Goal: Transaction & Acquisition: Book appointment/travel/reservation

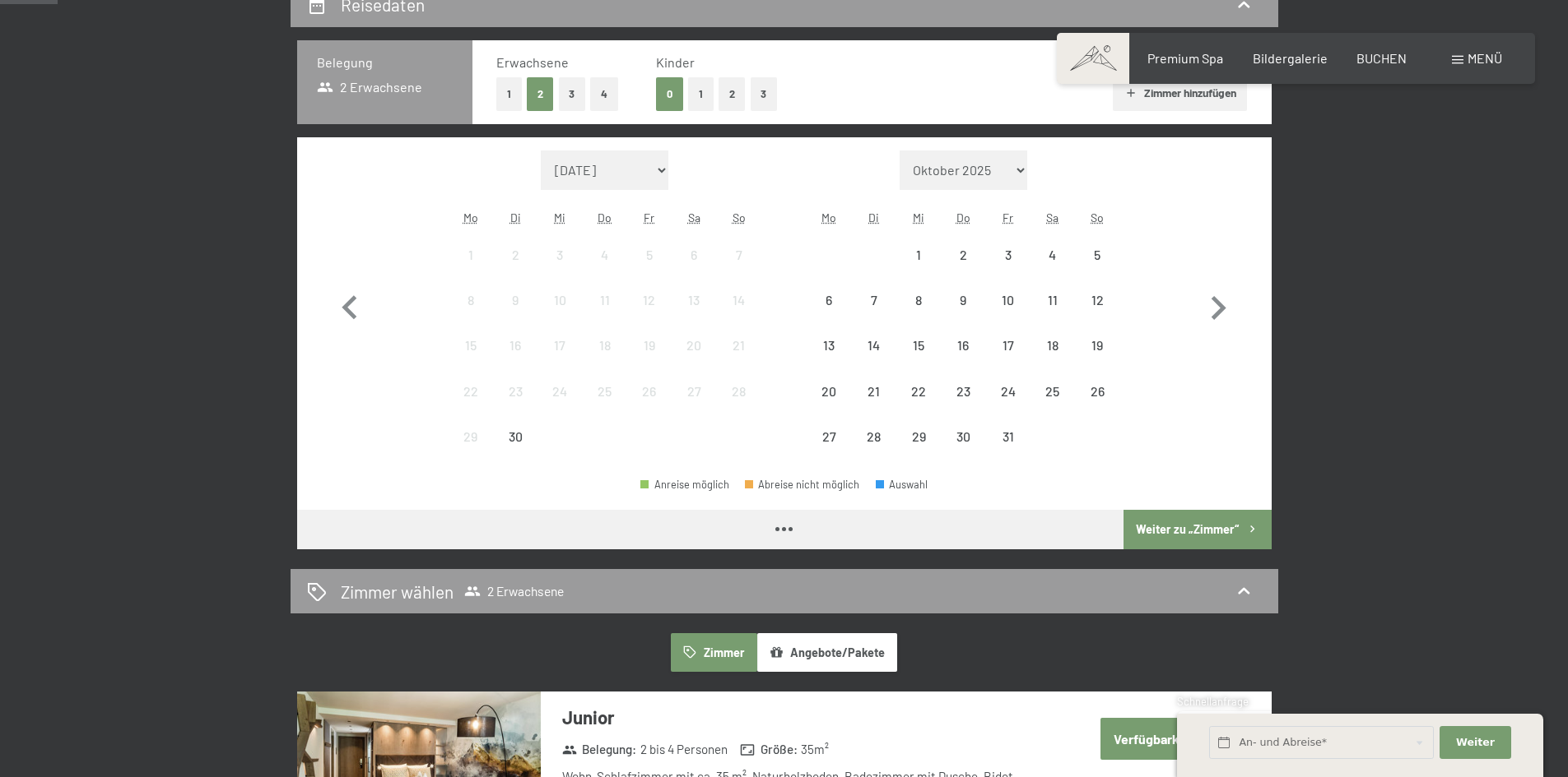
scroll to position [411, 0]
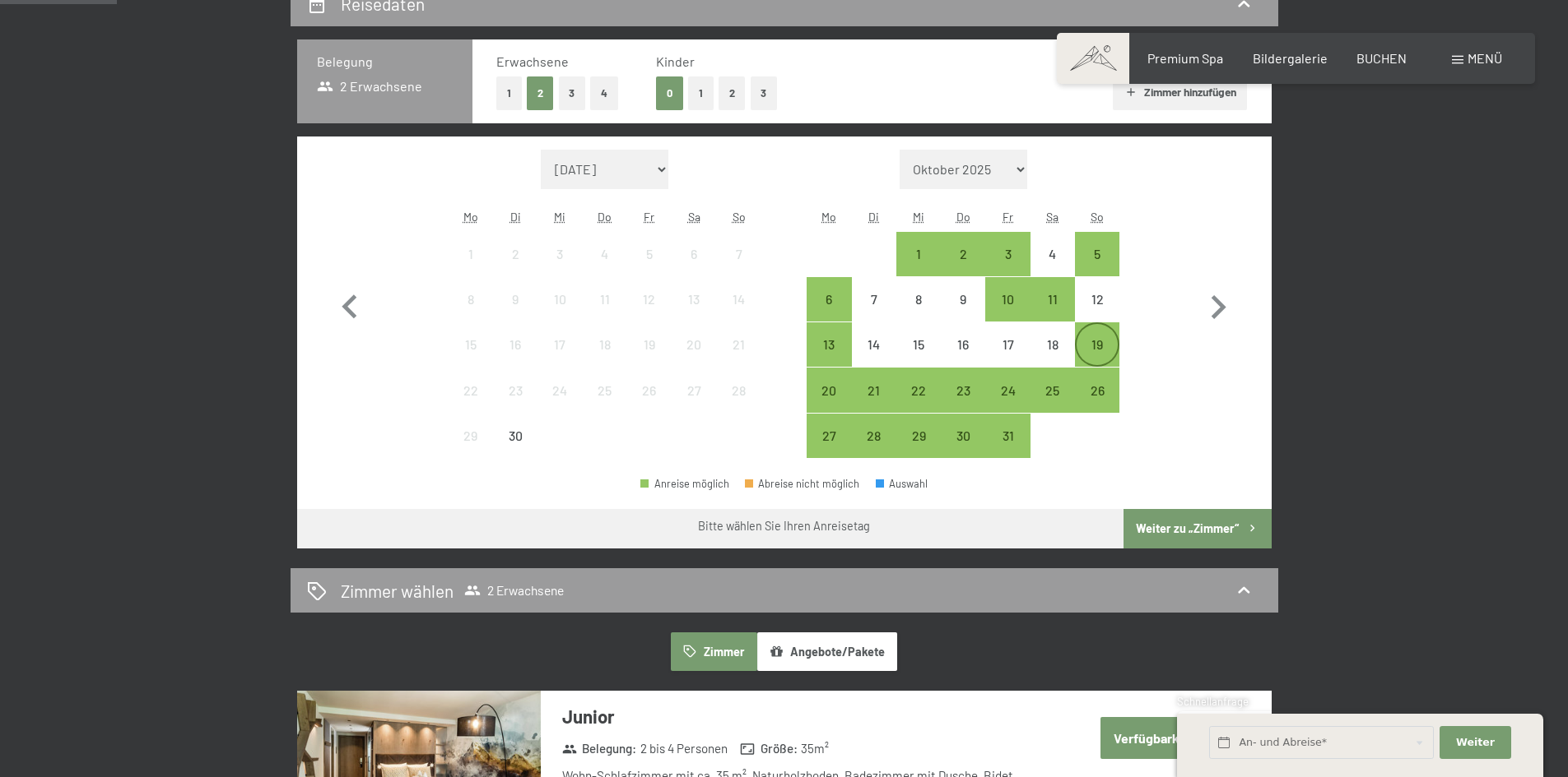
click at [1098, 342] on div "19" at bounding box center [1096, 358] width 41 height 41
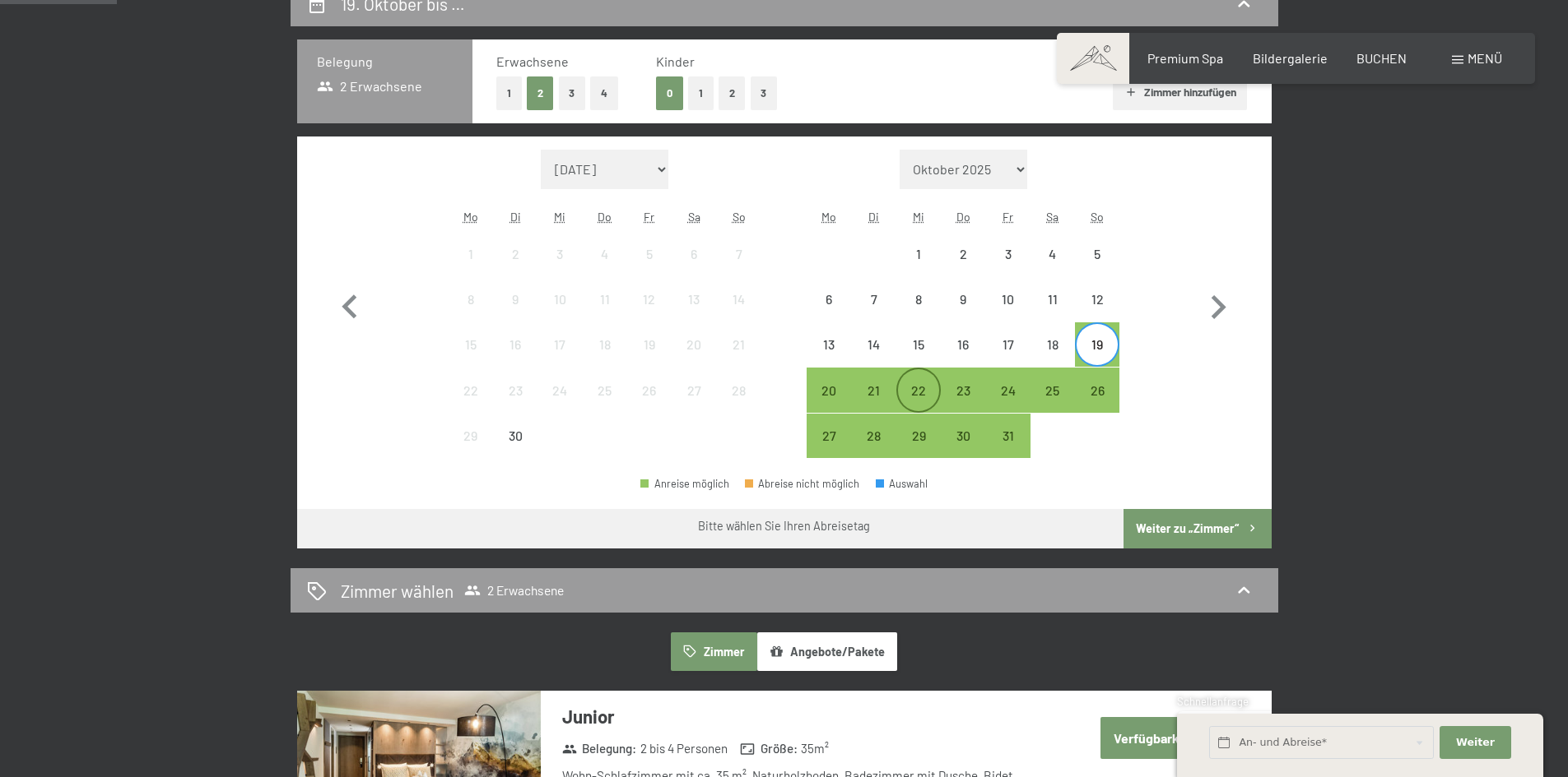
click at [914, 390] on div "22" at bounding box center [919, 405] width 41 height 41
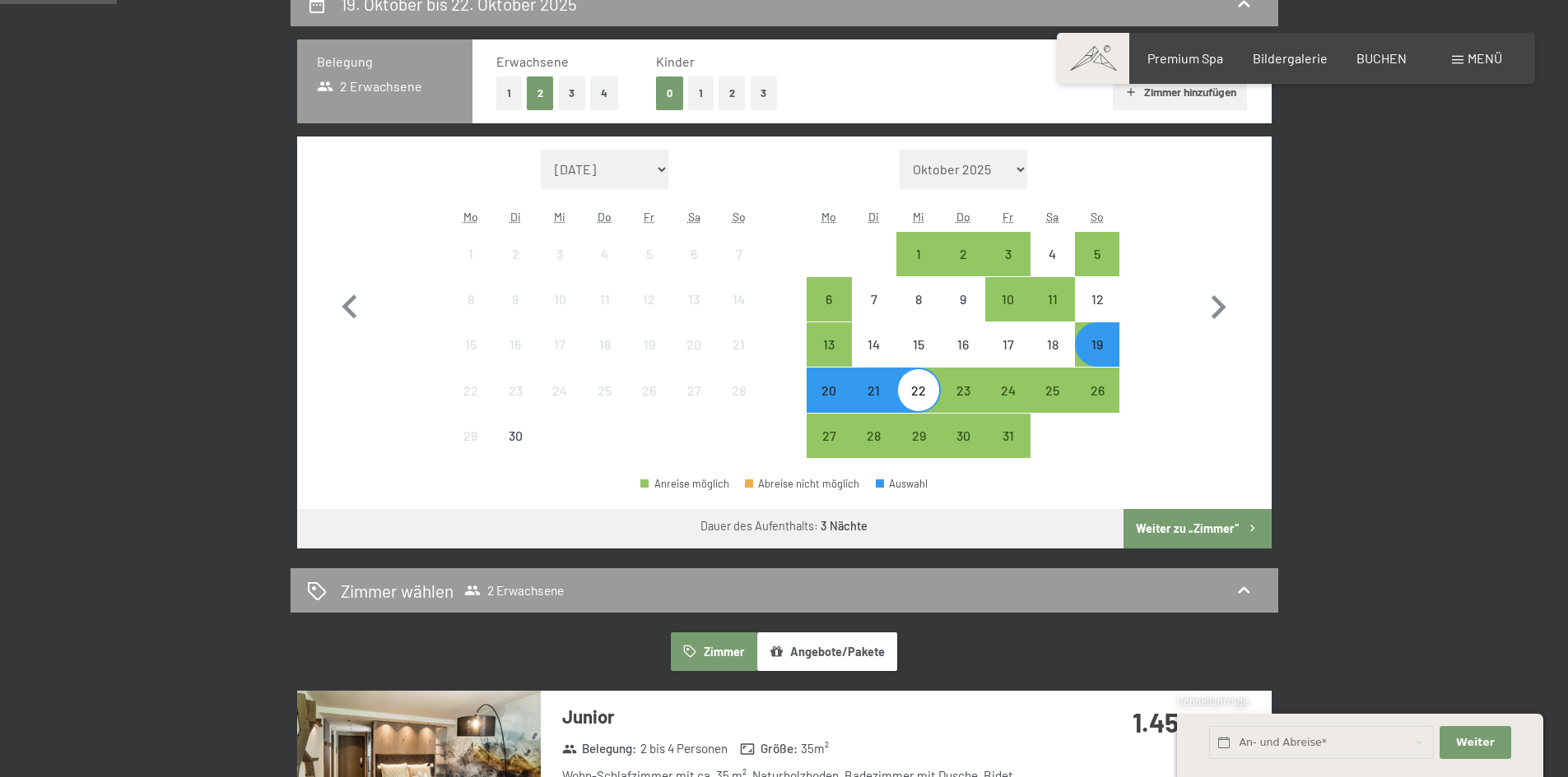
click at [1221, 527] on button "Weiter zu „Zimmer“" at bounding box center [1197, 528] width 147 height 39
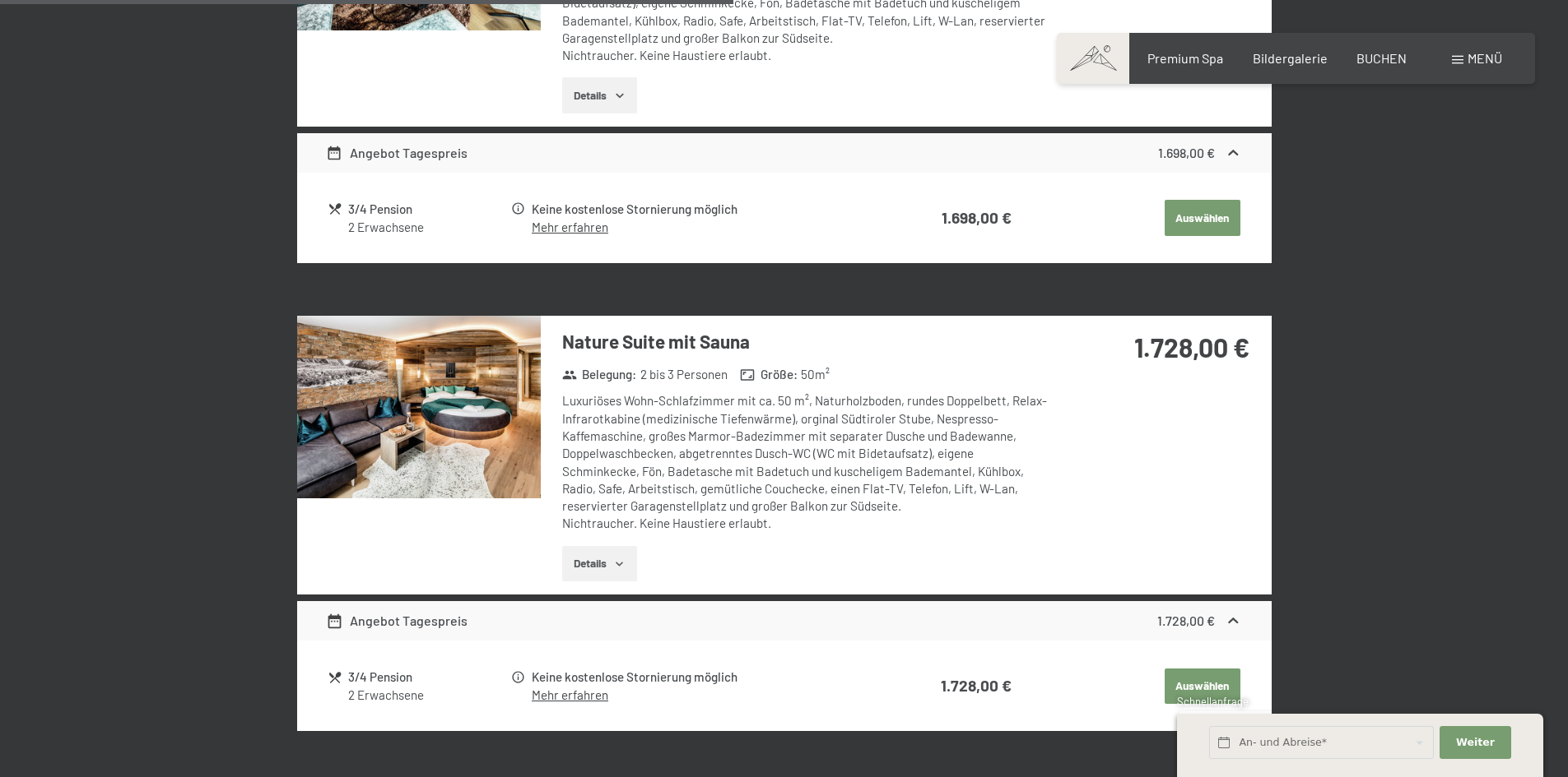
scroll to position [1544, 0]
